Goal: Information Seeking & Learning: Find contact information

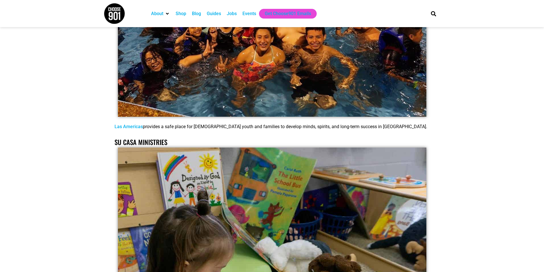
scroll to position [3834, 0]
drag, startPoint x: 142, startPoint y: 122, endPoint x: 110, endPoint y: 122, distance: 32.3
copy p "Las Americas"
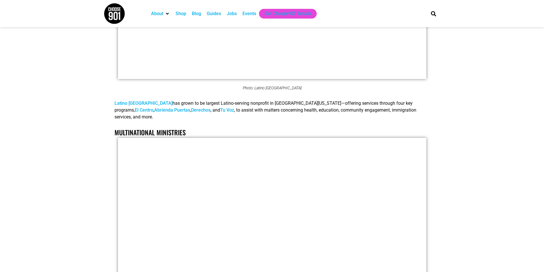
scroll to position [5355, 0]
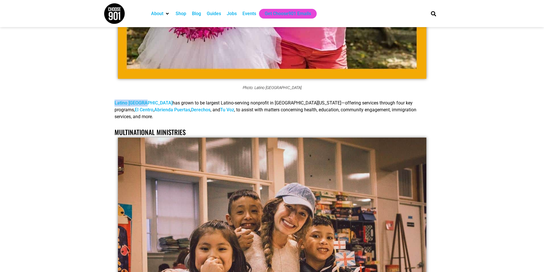
drag, startPoint x: 148, startPoint y: 100, endPoint x: 103, endPoint y: 100, distance: 44.8
copy link "Latino Memphis"
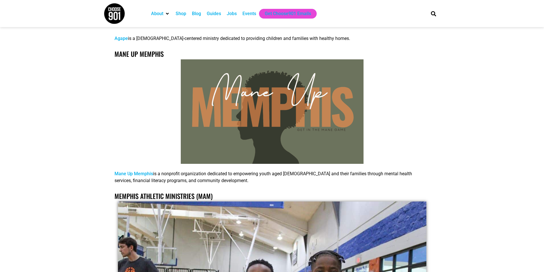
scroll to position [10767, 0]
drag, startPoint x: 154, startPoint y: 157, endPoint x: 112, endPoint y: 157, distance: 42.5
click at [112, 157] on div "Crosstown Arts Photo: Crosstown Arts Resident Vitus Shell (@theshellofvitus) Cr…" at bounding box center [272, 219] width 321 height 8145
copy link "Mane Up Memphis"
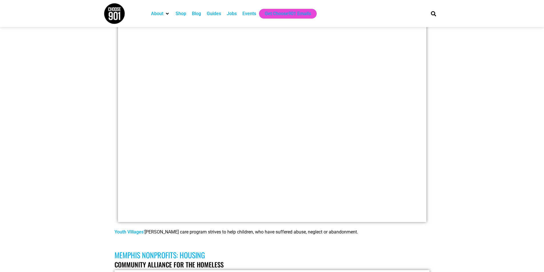
scroll to position [11449, 0]
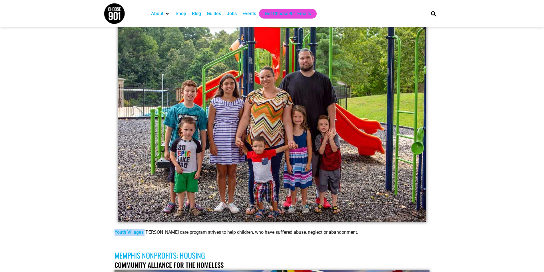
drag, startPoint x: 145, startPoint y: 217, endPoint x: 107, endPoint y: 217, distance: 37.7
copy link "Youth Villages’"
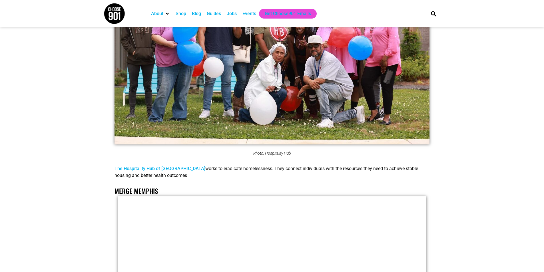
scroll to position [12216, 0]
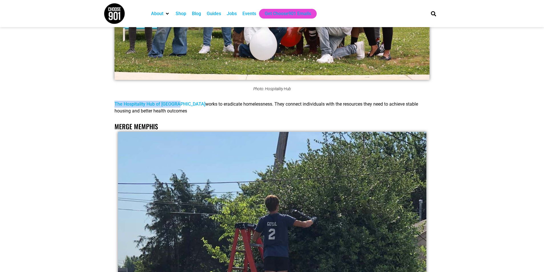
drag, startPoint x: 182, startPoint y: 80, endPoint x: 112, endPoint y: 76, distance: 70.6
copy link "The Hospitality Hub of Memphis"
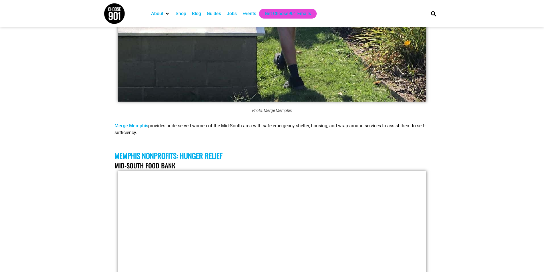
scroll to position [12632, 0]
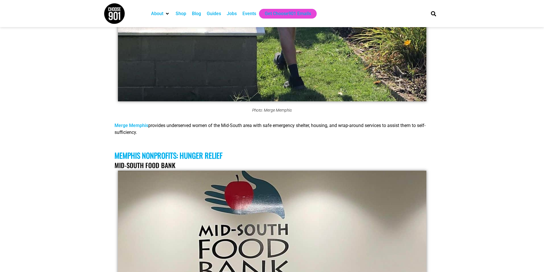
drag, startPoint x: 150, startPoint y: 101, endPoint x: 113, endPoint y: 102, distance: 37.1
copy link "Merge Memphis"
click at [135, 123] on link "Merge Memphis" at bounding box center [131, 125] width 34 height 5
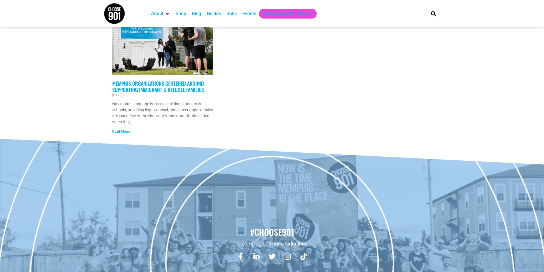
scroll to position [800, 0]
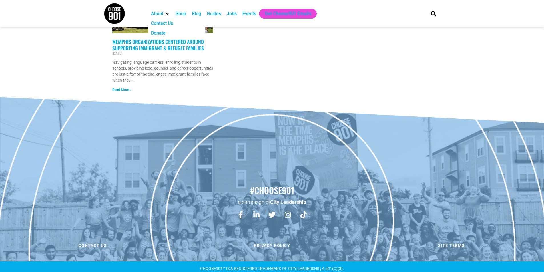
click at [168, 13] on icon "About" at bounding box center [167, 13] width 3 height 5
click at [169, 29] on div "Donate" at bounding box center [176, 33] width 57 height 10
click at [167, 33] on div "Donate" at bounding box center [176, 33] width 57 height 10
click at [165, 33] on div "Donate" at bounding box center [158, 33] width 15 height 7
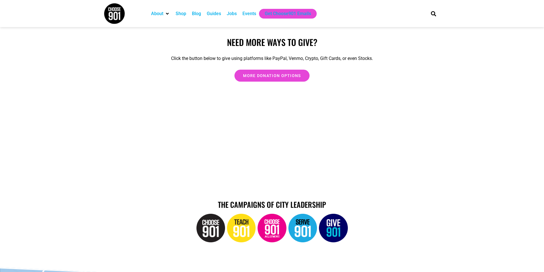
scroll to position [704, 0]
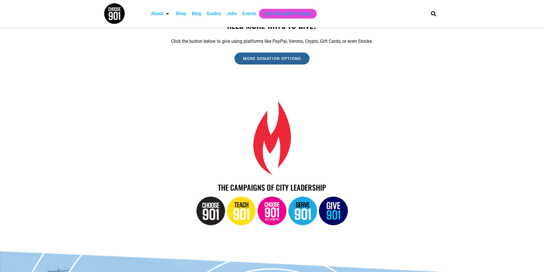
click at [273, 58] on span "MORE DONATION OPTIONS" at bounding box center [272, 59] width 58 height 4
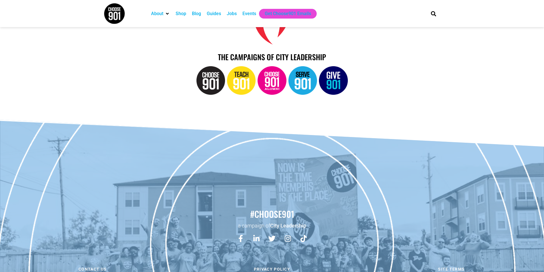
scroll to position [861, 0]
